Goal: Navigation & Orientation: Find specific page/section

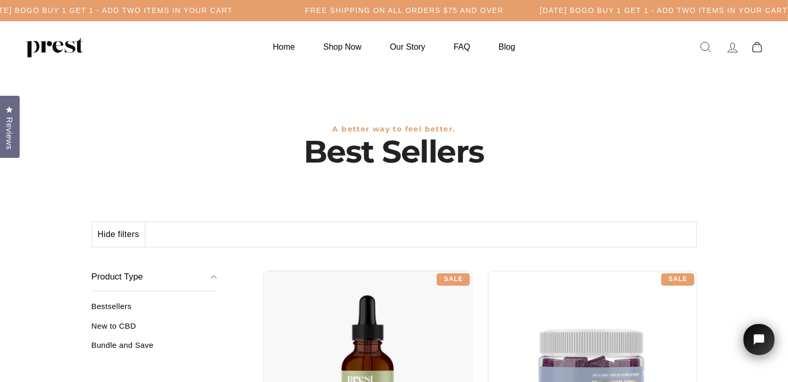
drag, startPoint x: 353, startPoint y: 48, endPoint x: 555, endPoint y: 101, distance: 208.5
click at [353, 48] on link "Shop Now" at bounding box center [342, 47] width 64 height 20
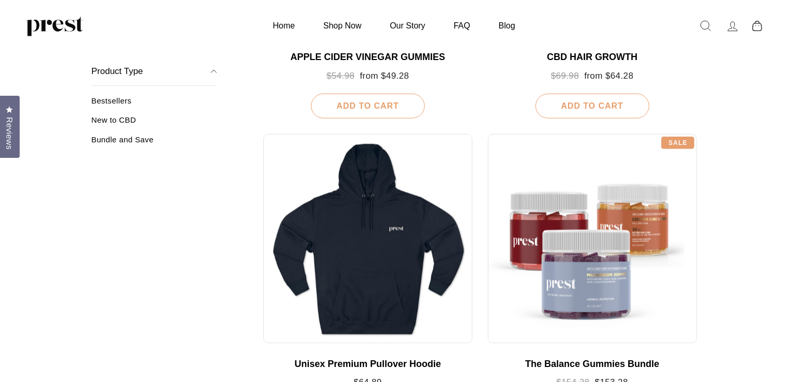
scroll to position [1086, 0]
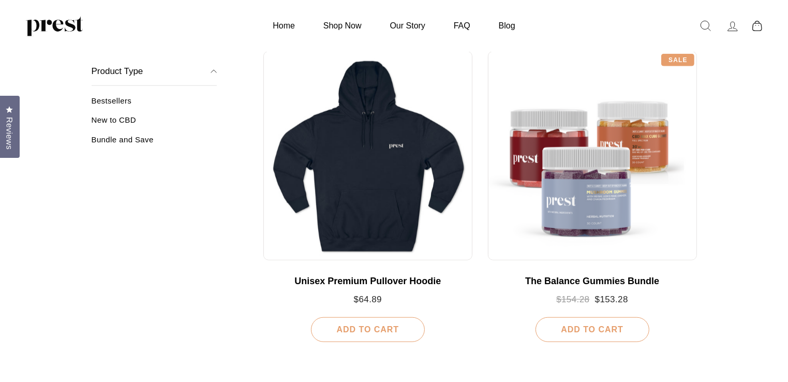
click at [115, 102] on link "Bestsellers" at bounding box center [155, 104] width 126 height 17
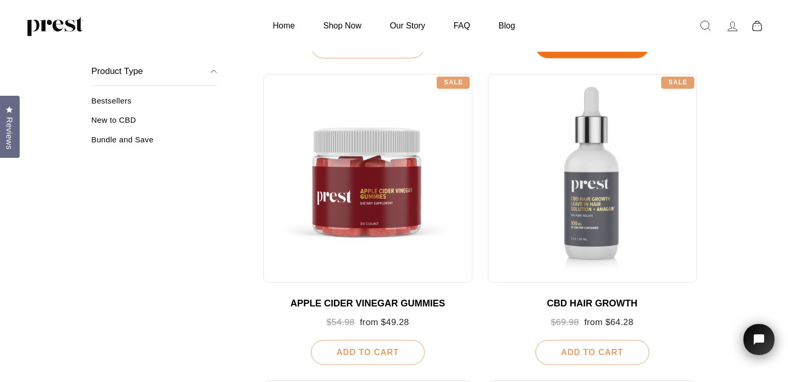
scroll to position [776, 0]
